Goal: Transaction & Acquisition: Purchase product/service

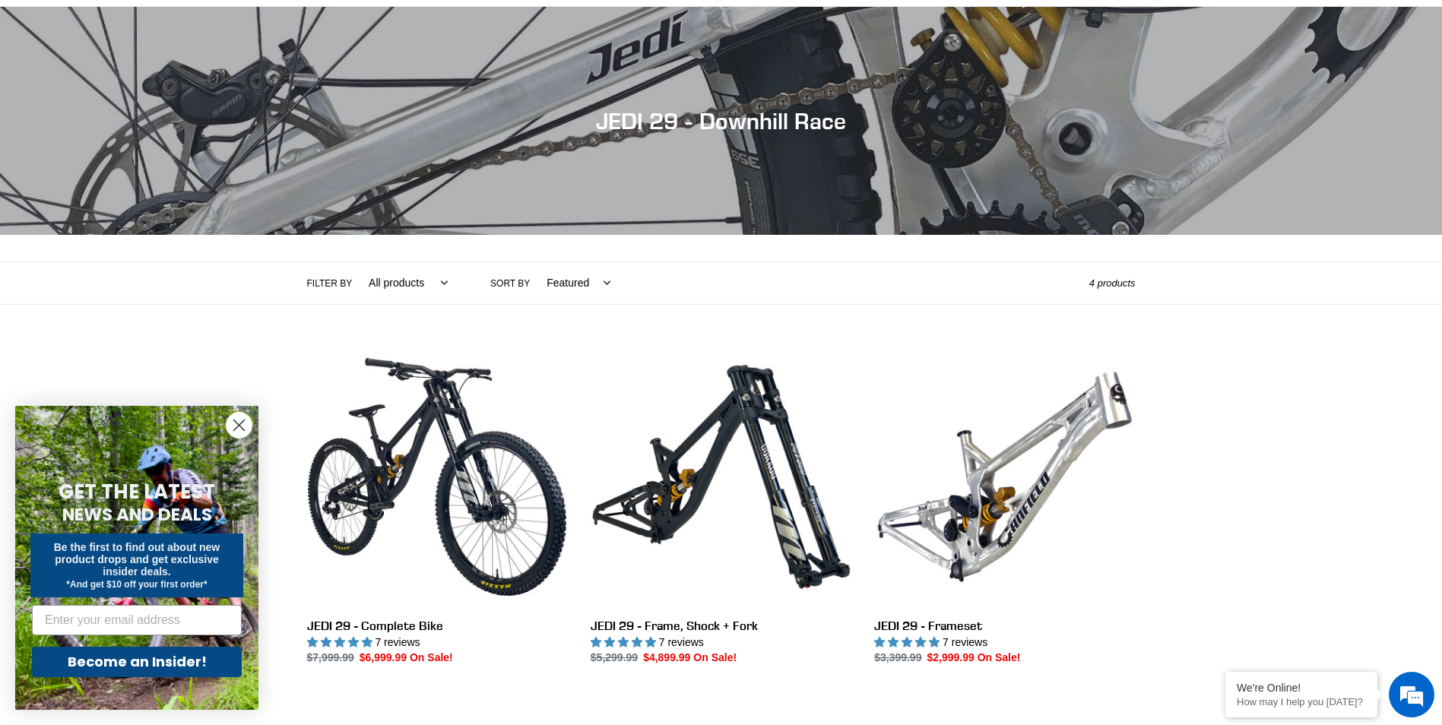
scroll to position [228, 0]
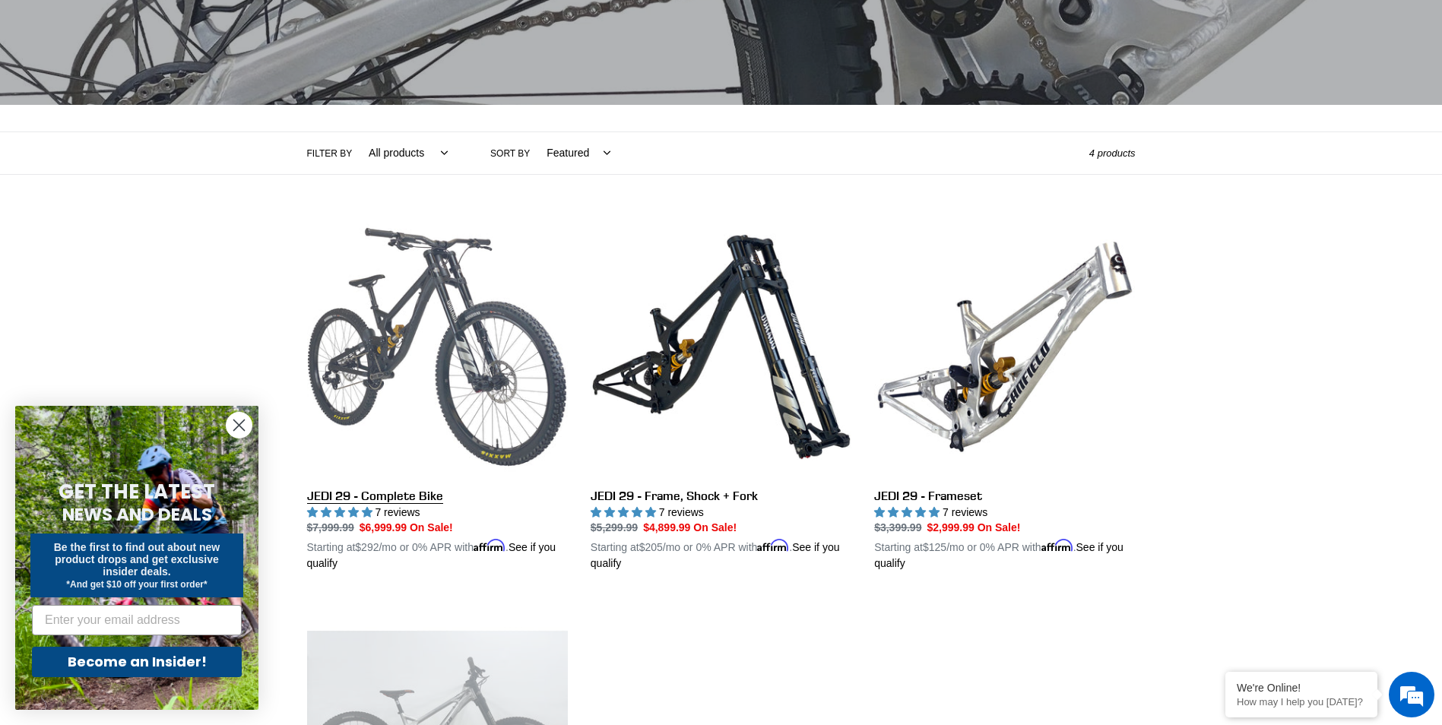
click at [372, 358] on link "JEDI 29 - Complete Bike" at bounding box center [437, 395] width 261 height 356
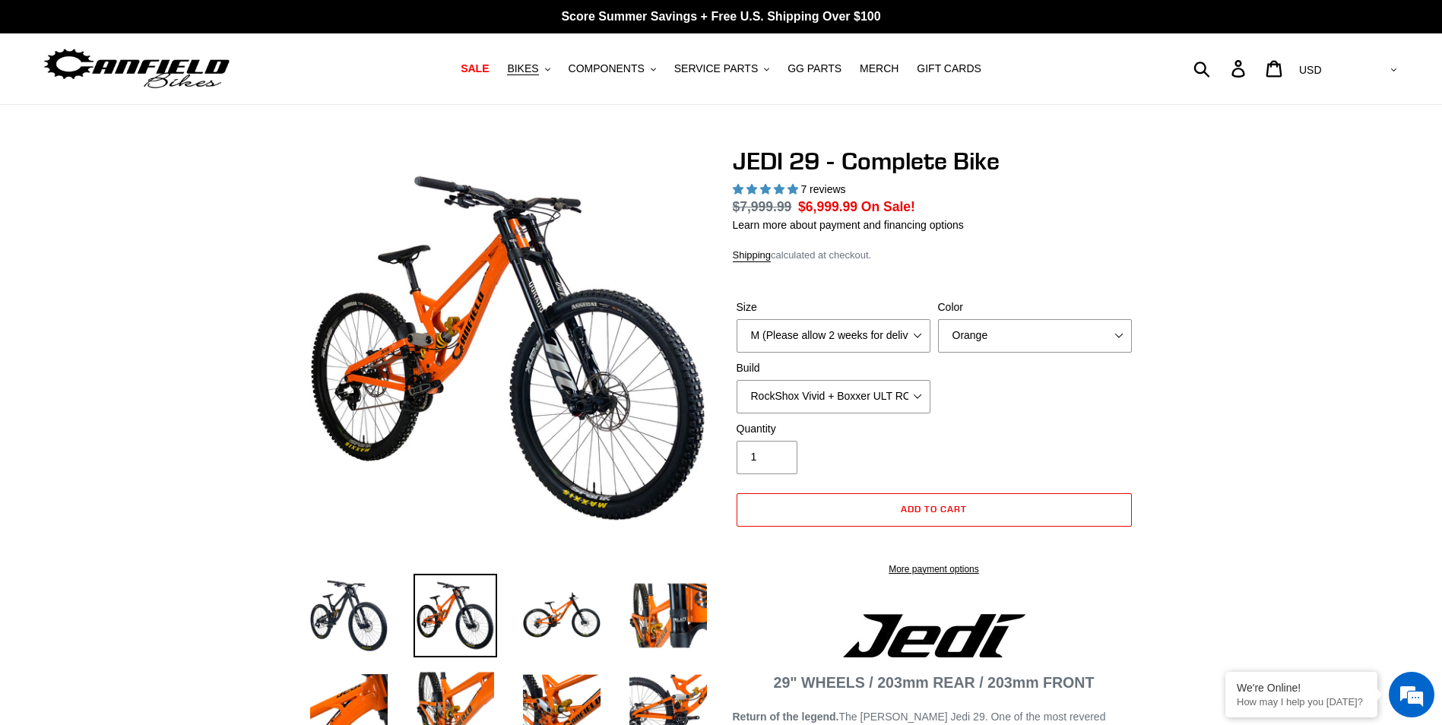
select select "highest-rating"
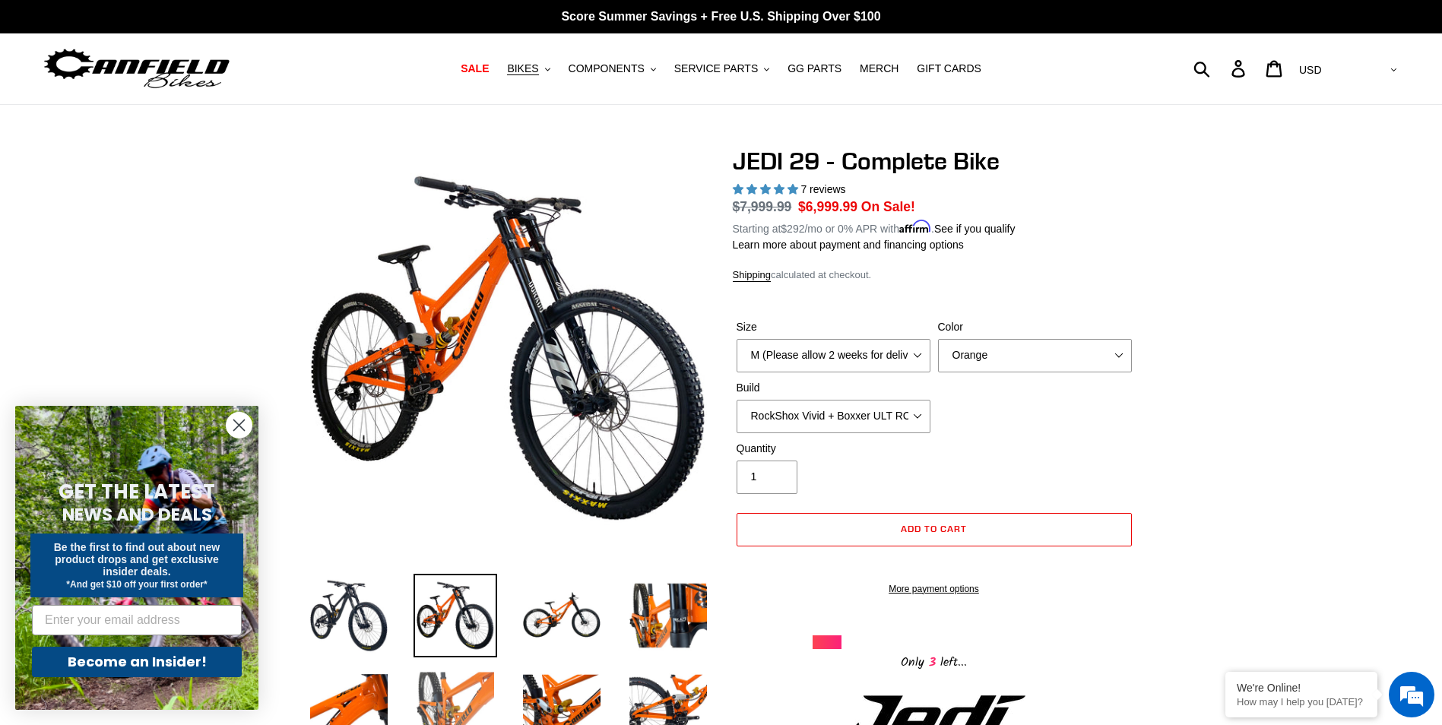
click at [474, 703] on img at bounding box center [456, 704] width 84 height 84
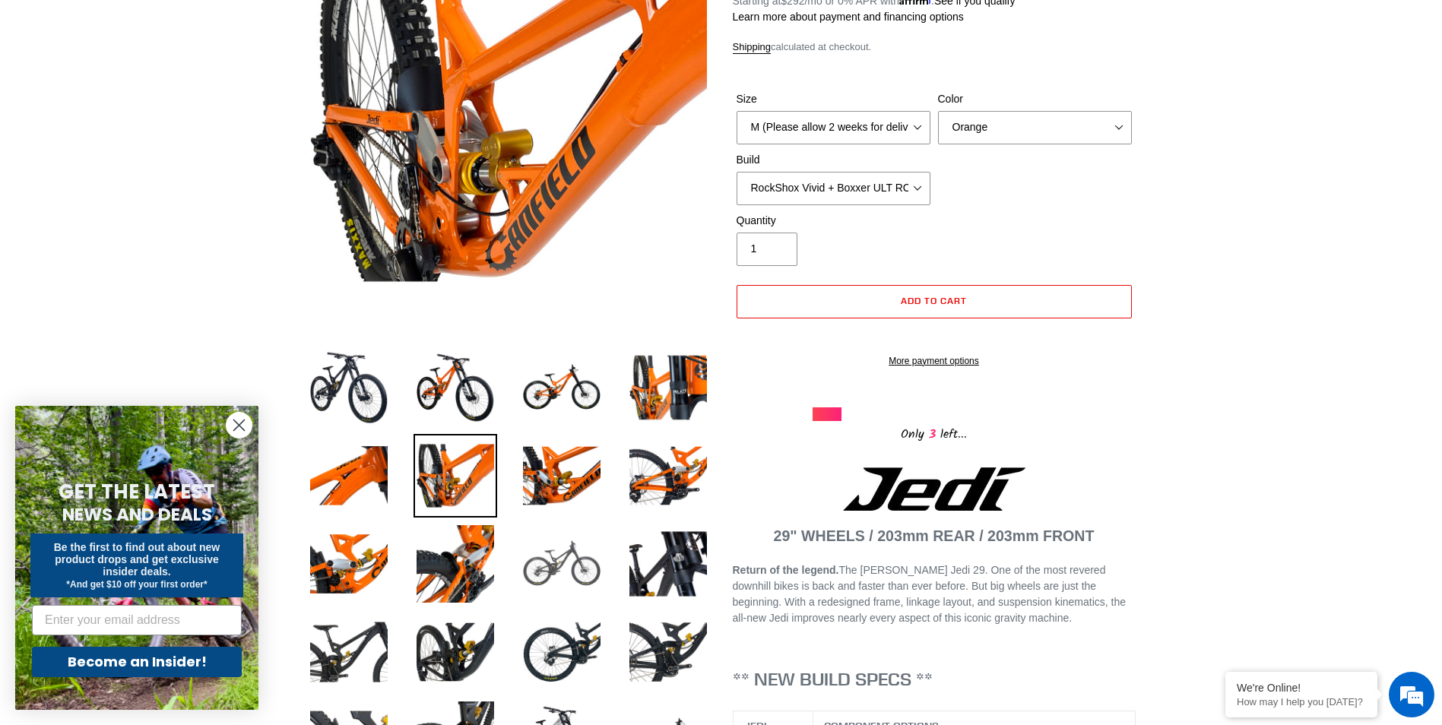
click at [569, 562] on img at bounding box center [562, 564] width 84 height 84
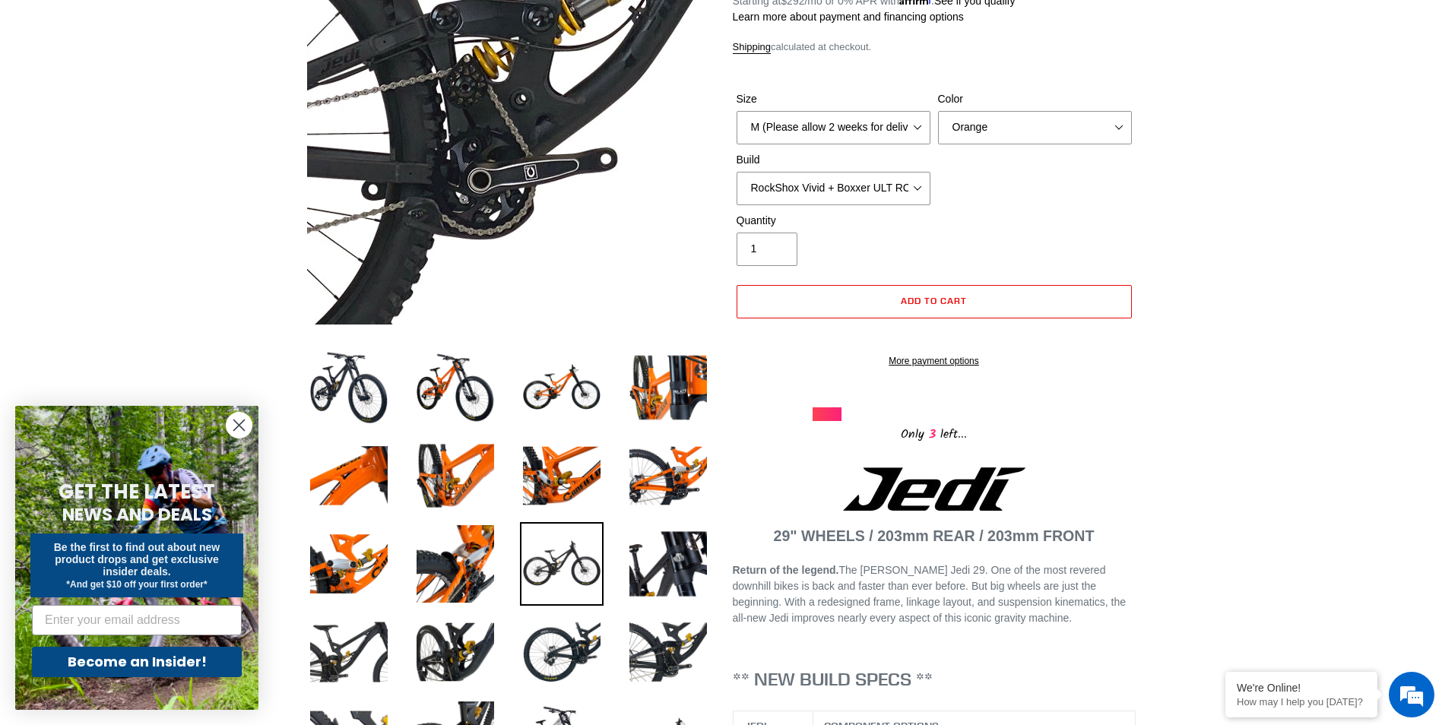
click at [459, 159] on img at bounding box center [648, 14] width 1557 height 1557
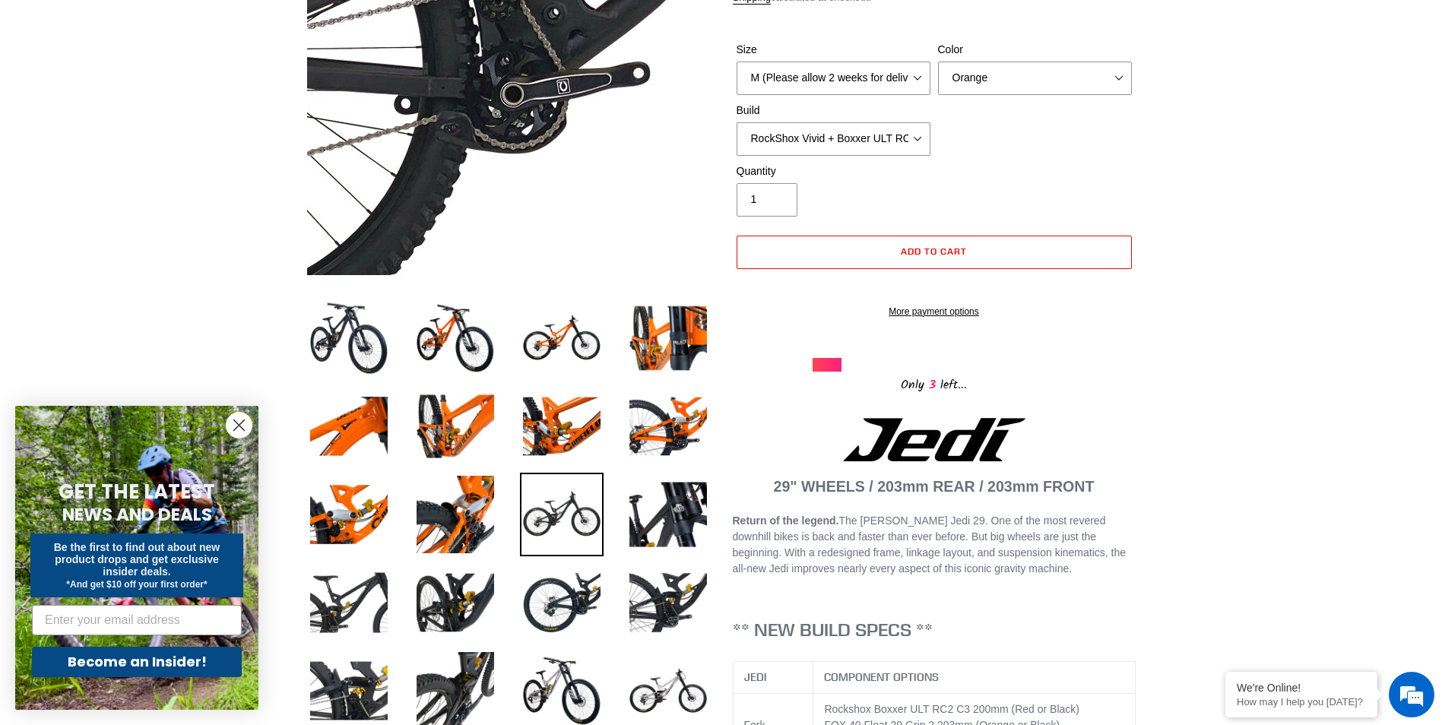
scroll to position [304, 0]
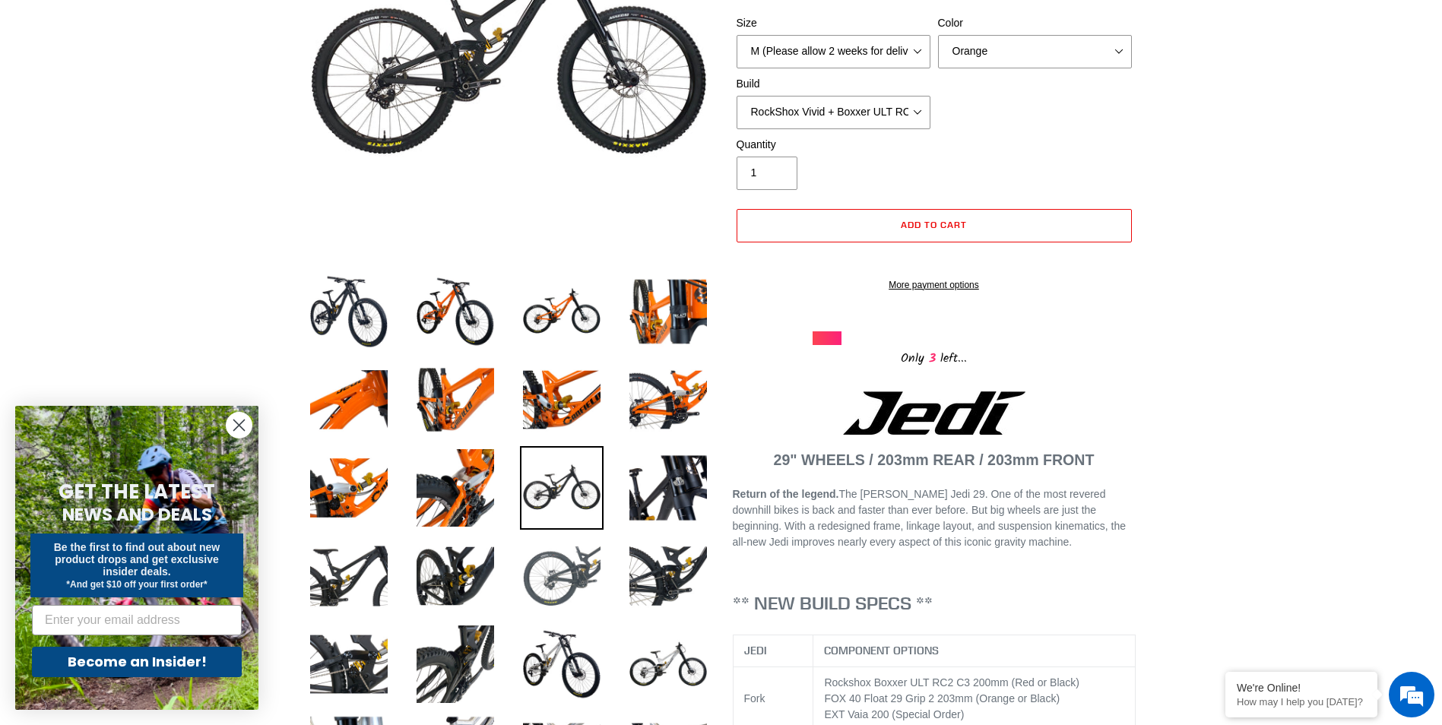
click at [585, 578] on img at bounding box center [562, 576] width 84 height 84
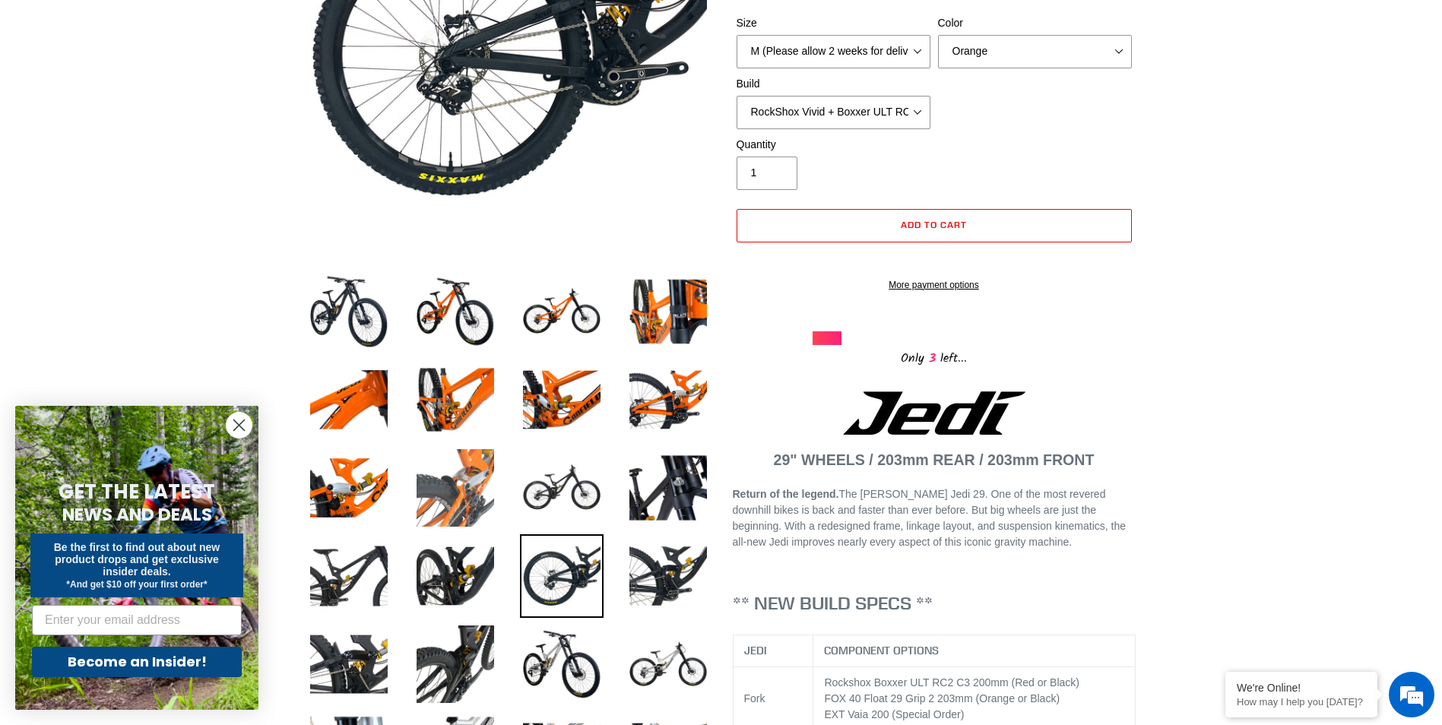
click at [475, 477] on img at bounding box center [456, 488] width 84 height 84
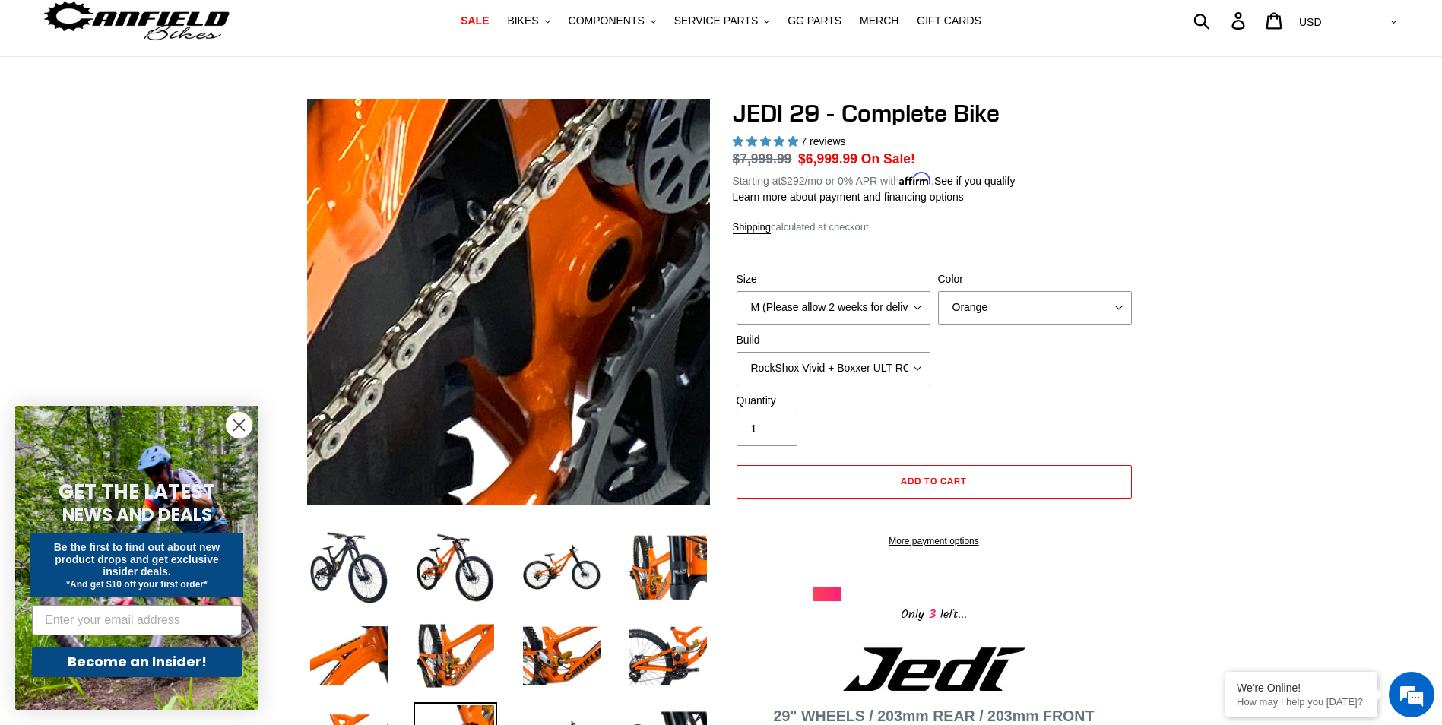
scroll to position [0, 0]
